Goal: Task Accomplishment & Management: Manage account settings

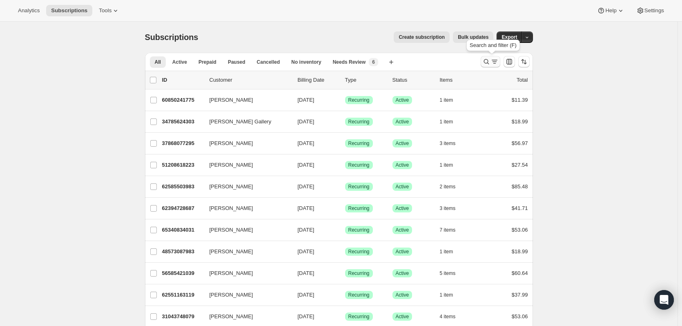
click at [488, 62] on icon "Search and filter results" at bounding box center [486, 62] width 8 height 8
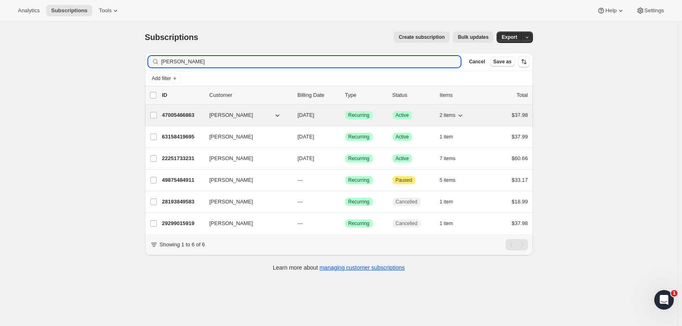
type input "[PERSON_NAME]"
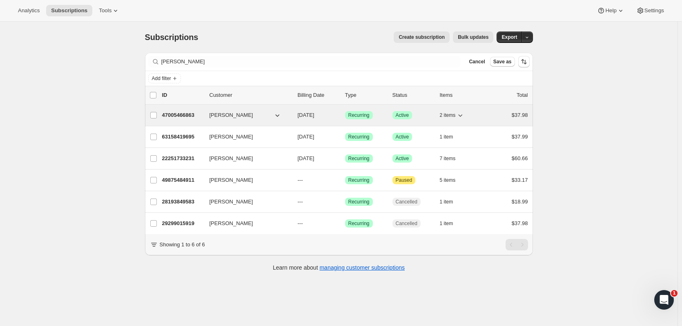
click at [188, 116] on p "47005466863" at bounding box center [182, 115] width 41 height 8
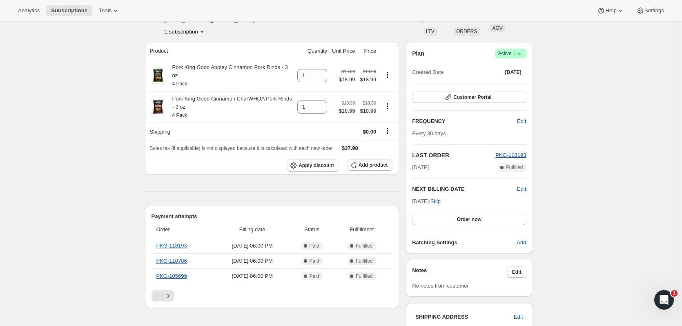
scroll to position [41, 0]
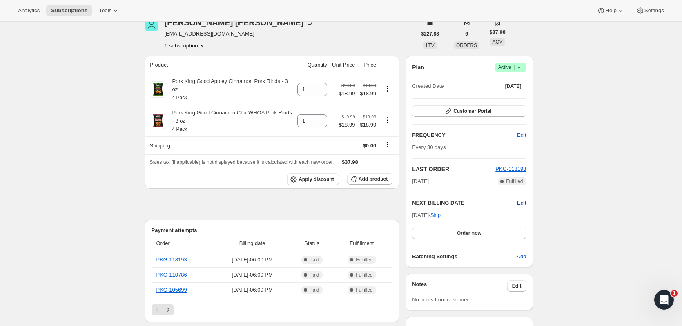
click at [524, 199] on span "Edit" at bounding box center [521, 203] width 9 height 8
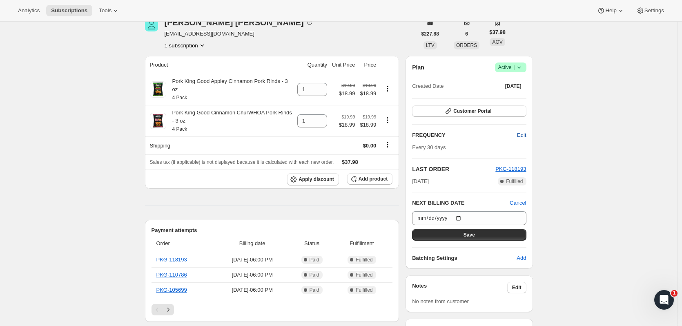
click at [526, 135] on span "Edit" at bounding box center [521, 135] width 9 height 8
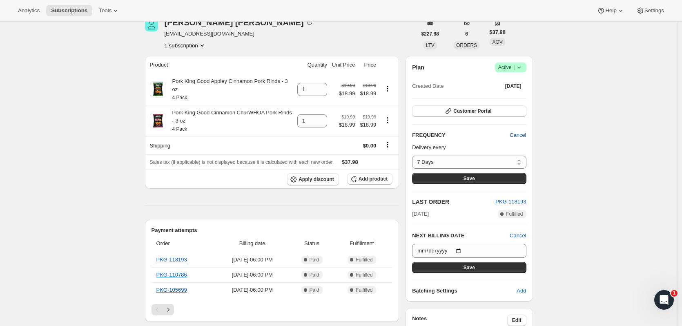
click at [526, 135] on span "Cancel" at bounding box center [518, 135] width 16 height 8
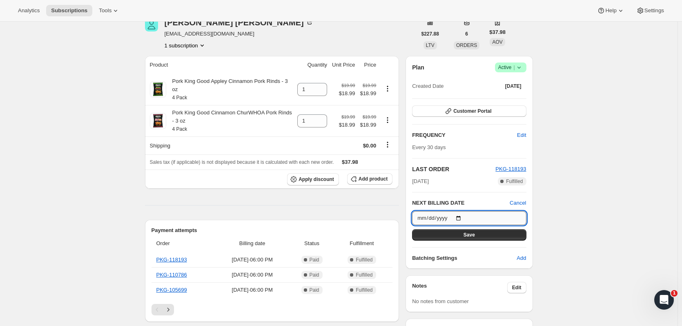
click at [463, 217] on input "[DATE]" at bounding box center [469, 218] width 114 height 14
type input "[DATE]"
click at [474, 236] on span "Save" at bounding box center [468, 235] width 11 height 7
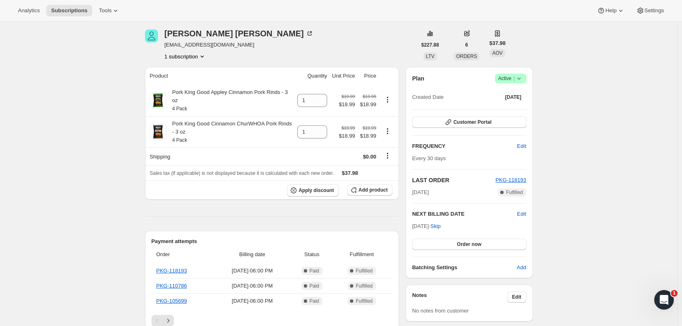
scroll to position [82, 0]
